Goal: Task Accomplishment & Management: Complete application form

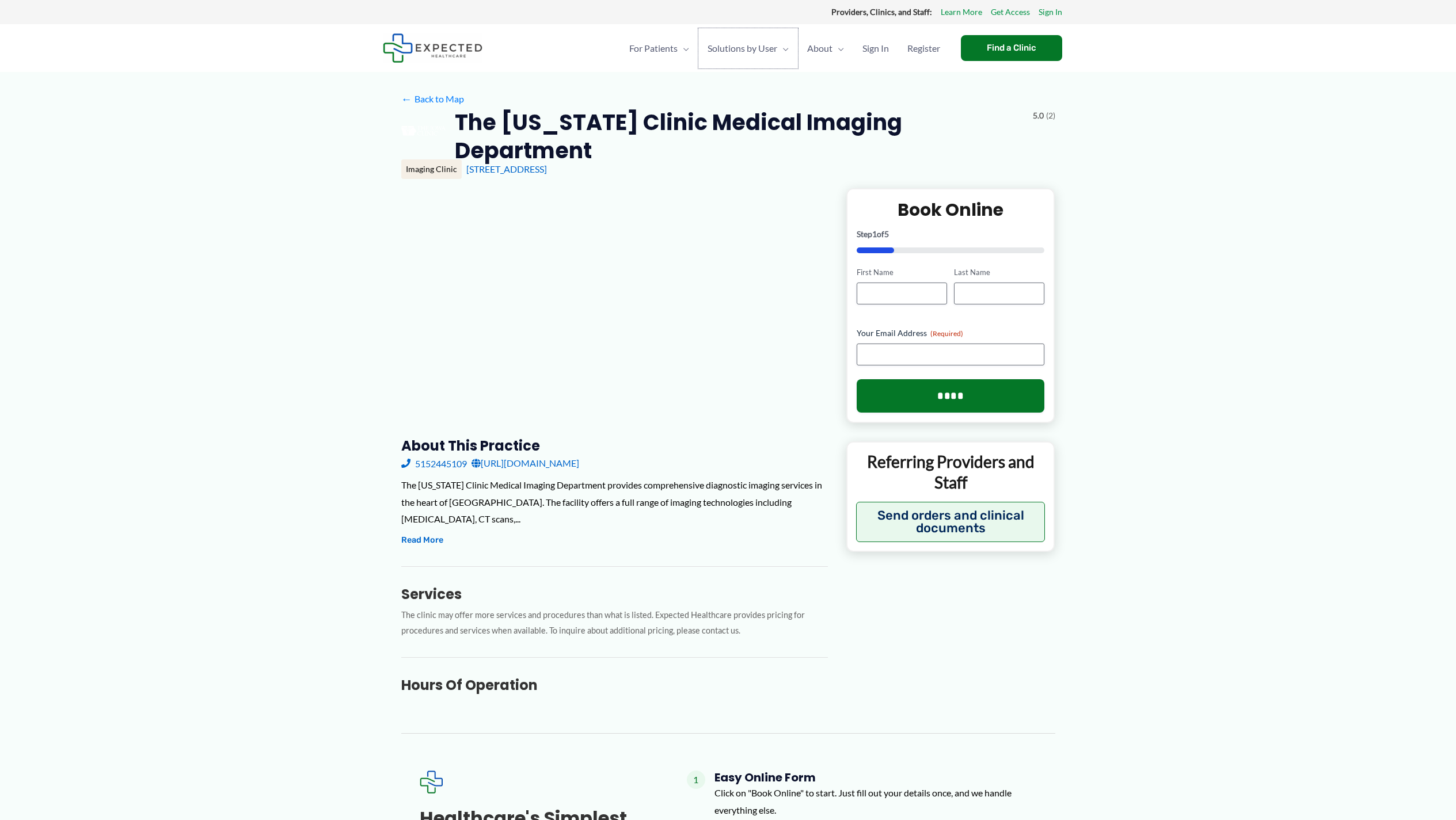
click at [746, 48] on span "Solutions by User" at bounding box center [742, 48] width 70 height 40
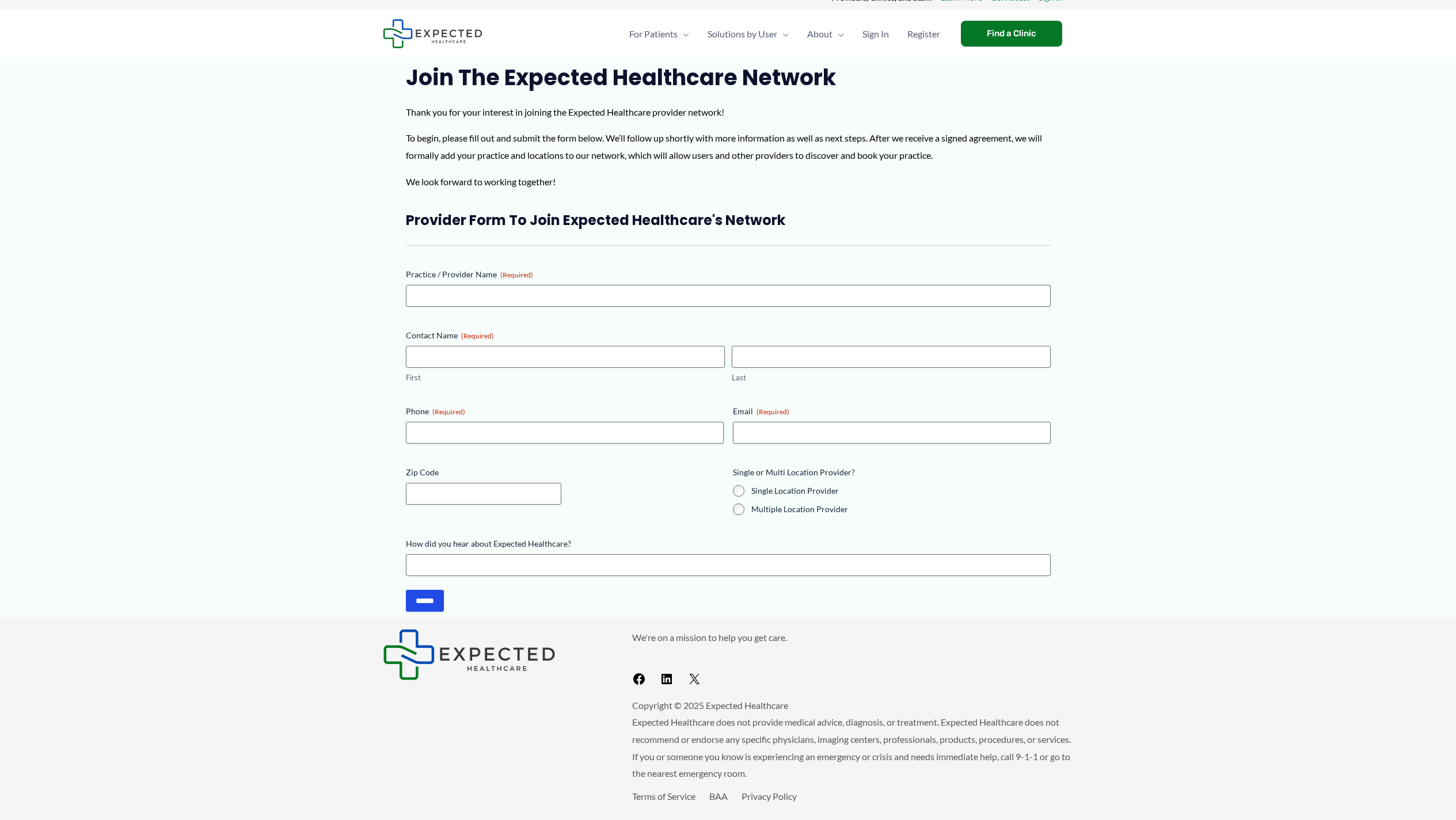
scroll to position [8, 0]
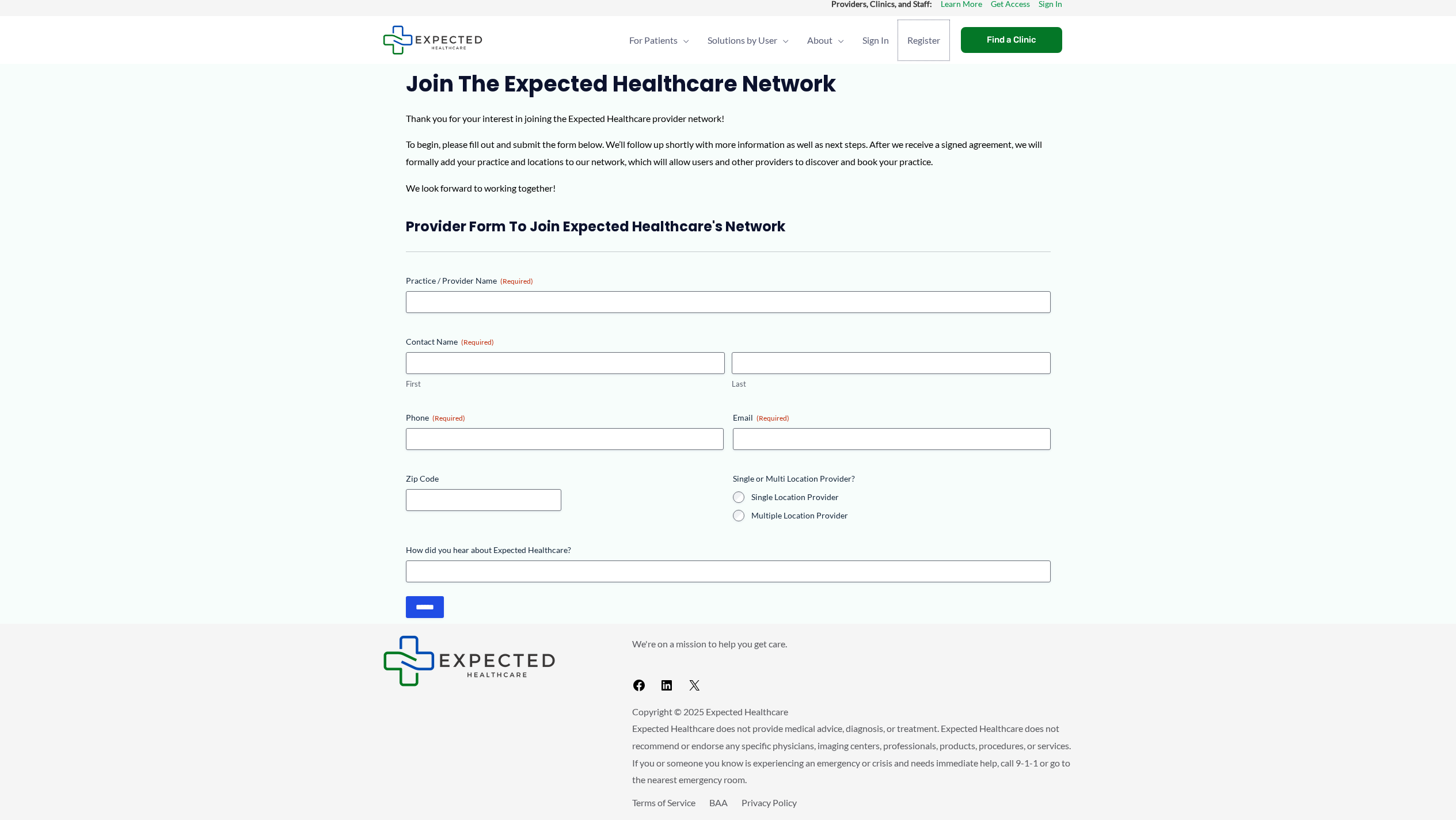
click at [922, 40] on span "Register" at bounding box center [924, 40] width 33 height 40
